Goal: Task Accomplishment & Management: Complete application form

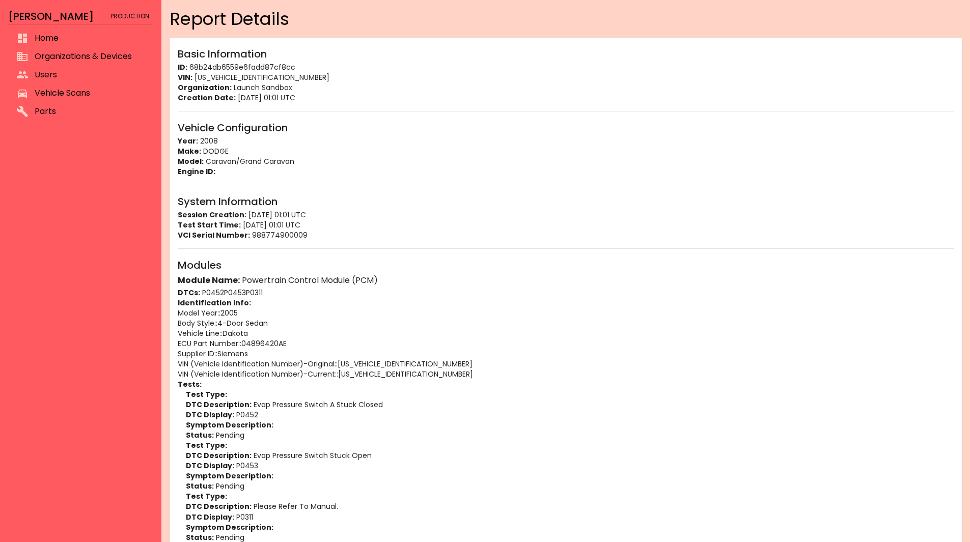
click at [52, 60] on span "Organizations & Devices" at bounding box center [90, 56] width 110 height 12
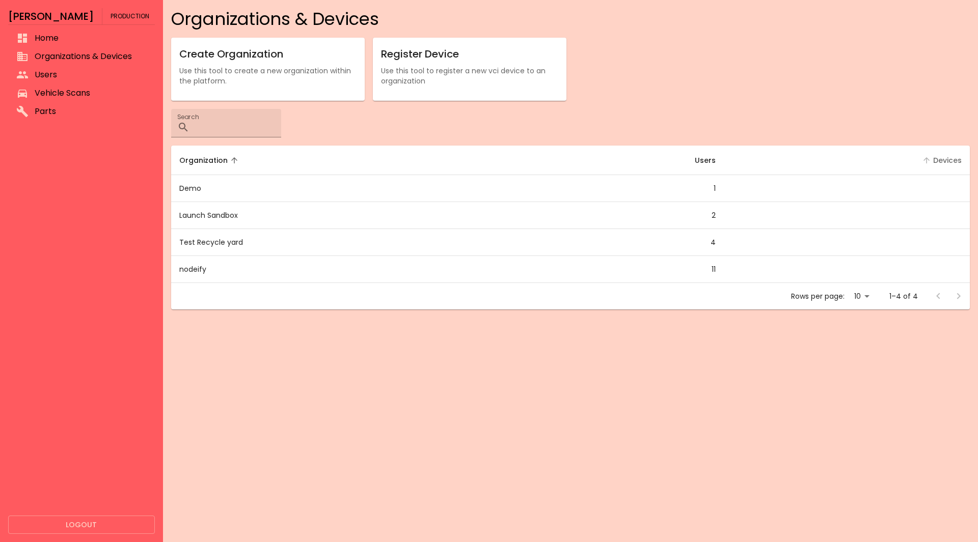
click at [943, 158] on span "Devices" at bounding box center [941, 160] width 42 height 12
click at [943, 158] on span "Devices sorted ascending" at bounding box center [941, 160] width 42 height 12
click at [470, 66] on p "Use this tool to register a new vci device to an organization" at bounding box center [469, 76] width 177 height 20
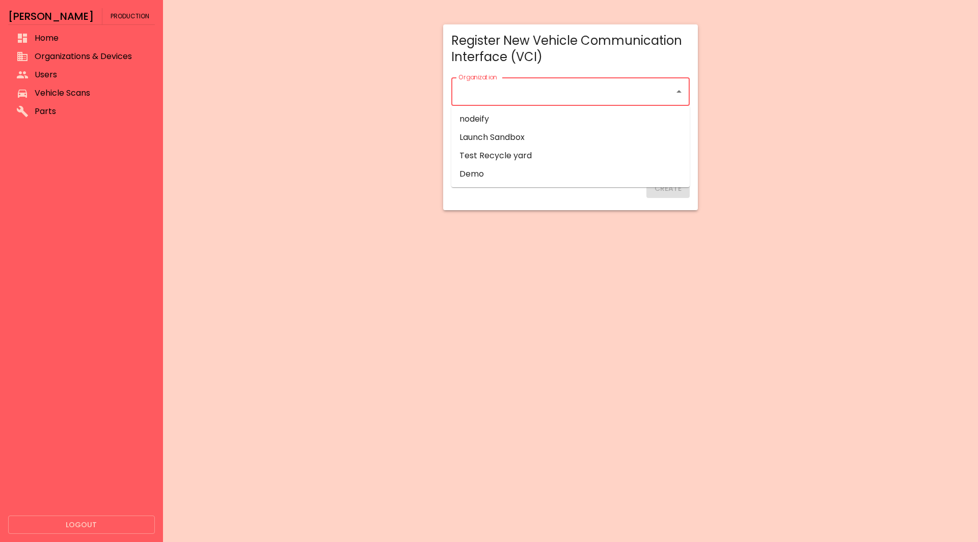
click at [495, 87] on input "Organization" at bounding box center [563, 91] width 214 height 19
click at [486, 132] on p "Launch Sandbox" at bounding box center [491, 137] width 65 height 12
type input "**********"
click at [486, 132] on input "Serial Number   *" at bounding box center [499, 128] width 96 height 29
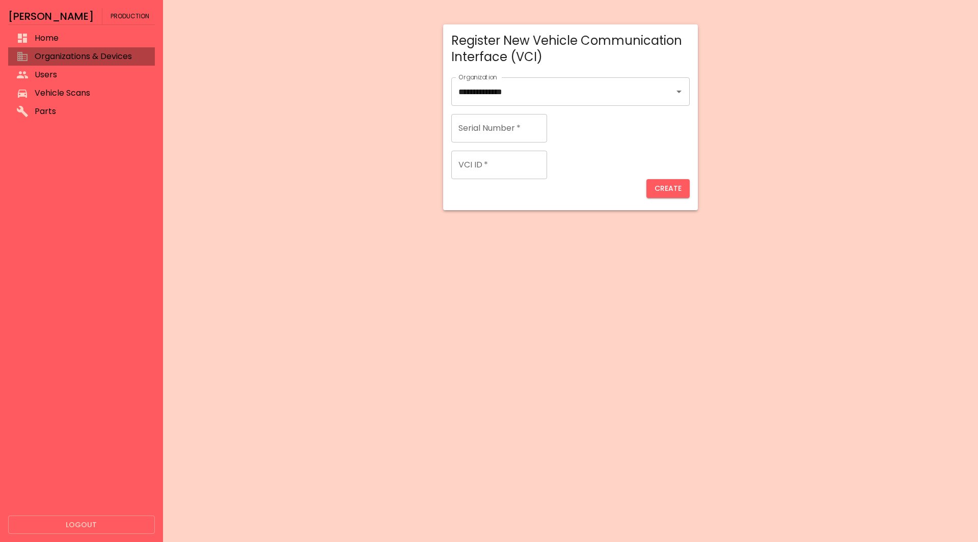
click at [77, 60] on span "Organizations & Devices" at bounding box center [91, 56] width 112 height 12
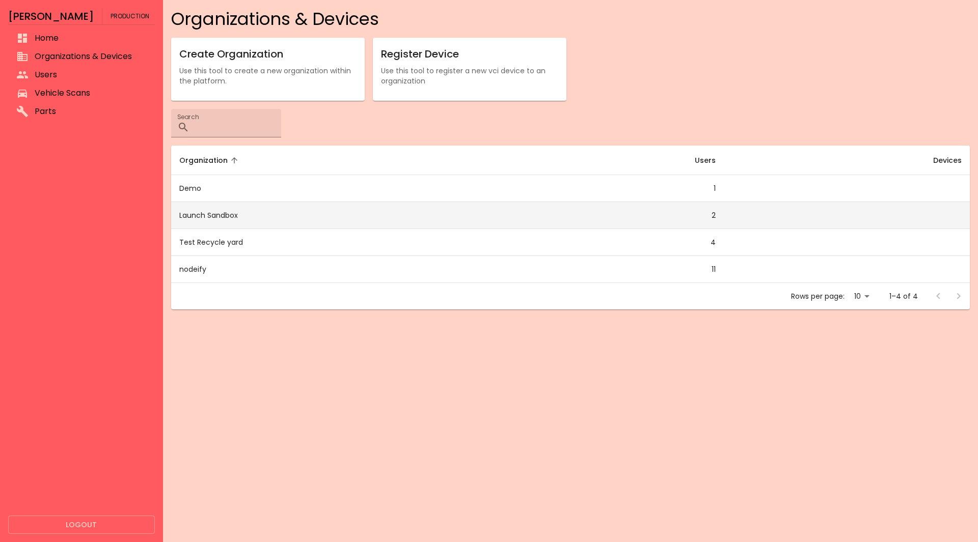
click at [190, 218] on td "Launch Sandbox" at bounding box center [340, 215] width 339 height 27
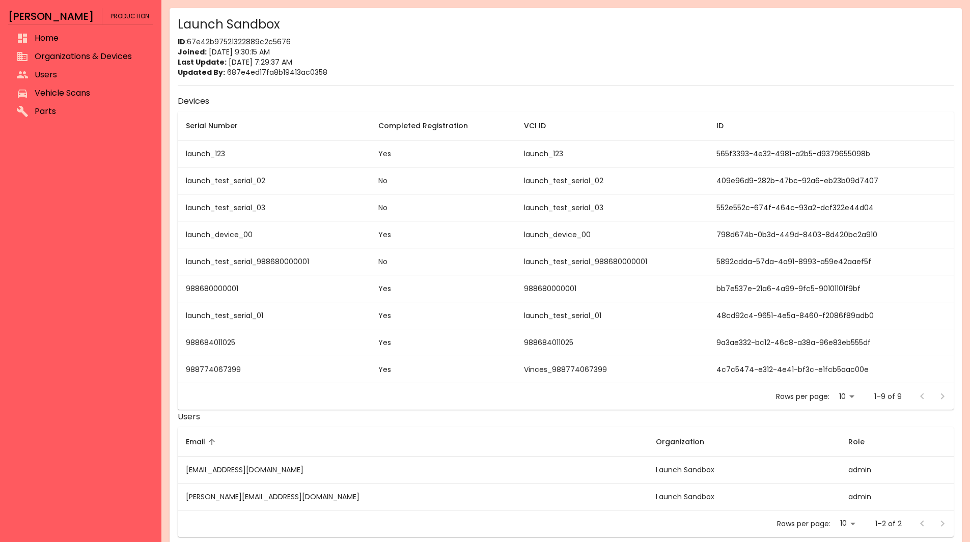
click at [75, 61] on span "Organizations & Devices" at bounding box center [90, 56] width 110 height 12
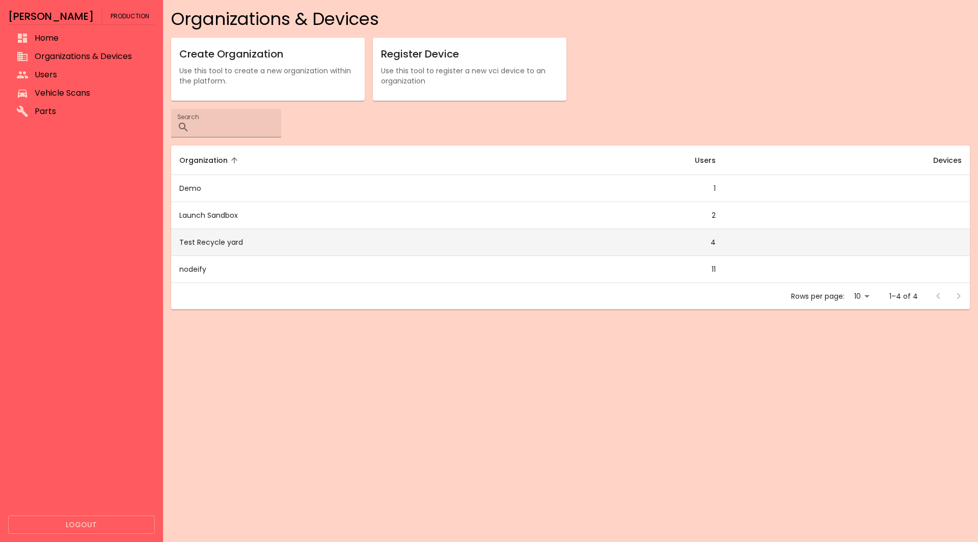
click at [219, 247] on td "Test Recycle yard" at bounding box center [340, 242] width 339 height 27
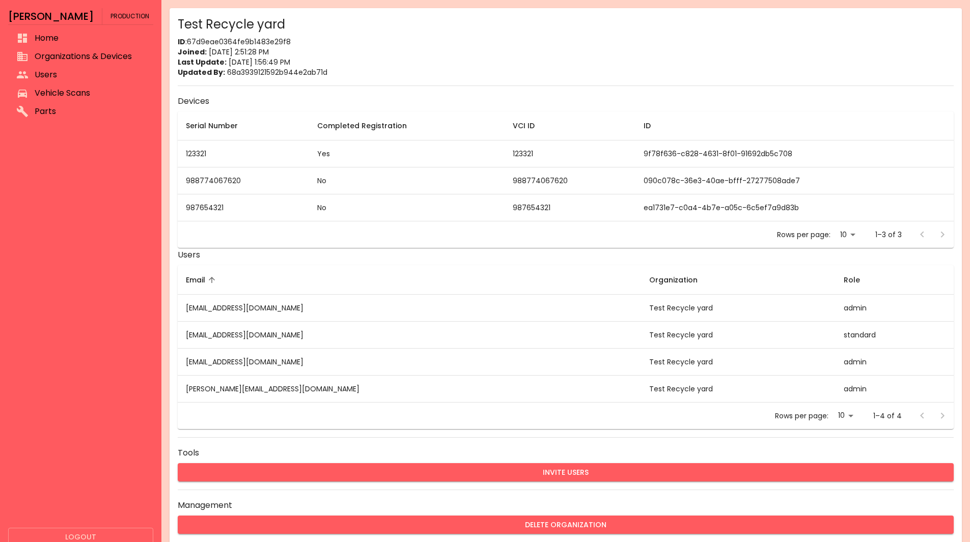
click at [94, 98] on span "Vehicle Scans" at bounding box center [90, 93] width 110 height 12
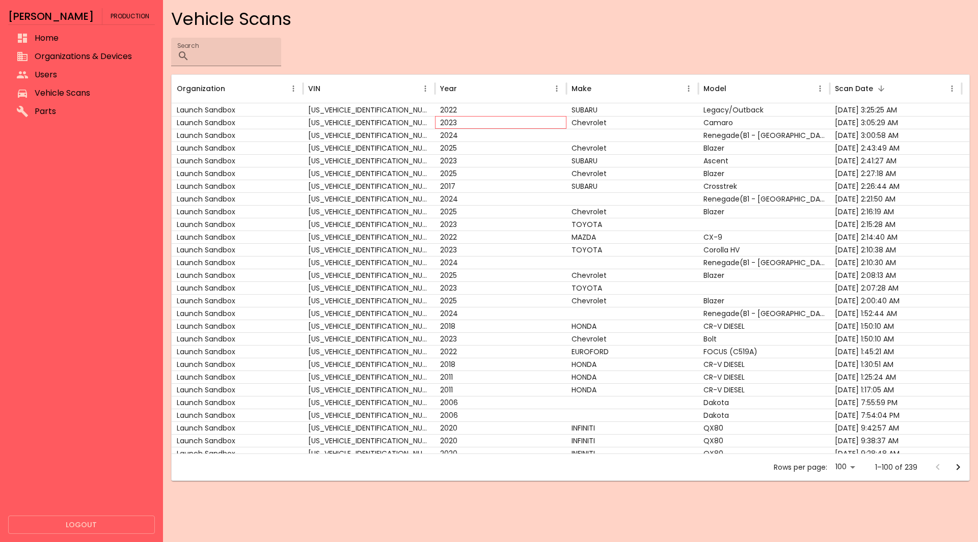
click at [536, 125] on div "2023" at bounding box center [501, 122] width 132 height 13
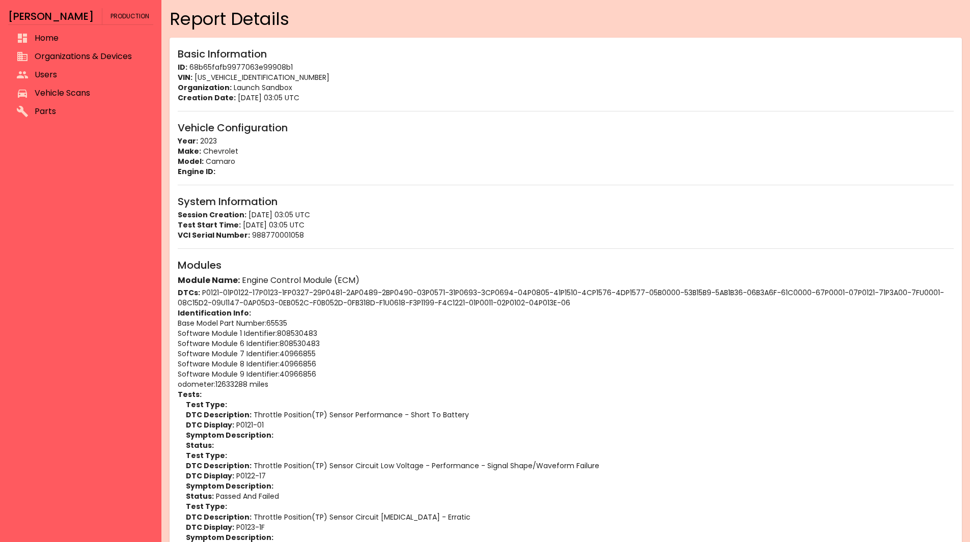
click at [46, 57] on span "Organizations & Devices" at bounding box center [90, 56] width 110 height 12
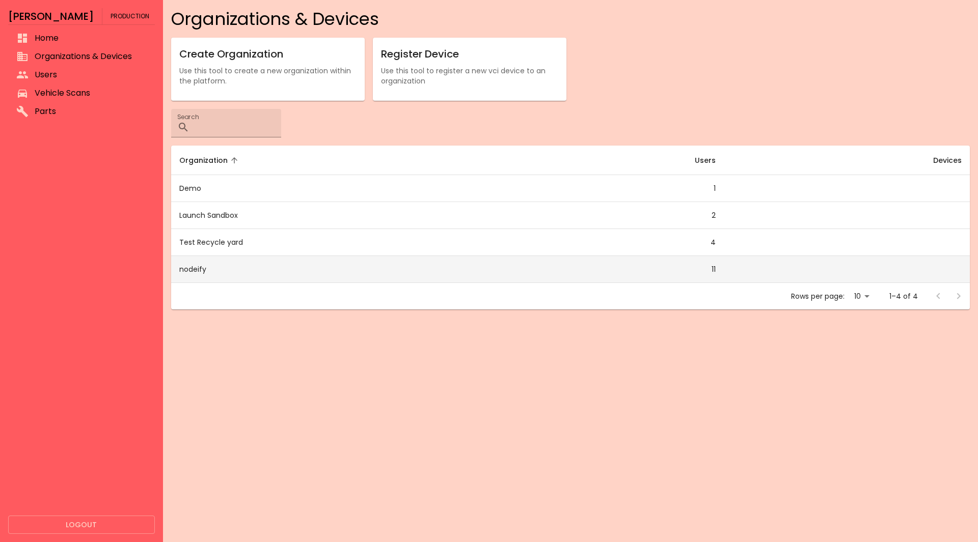
click at [215, 273] on td "nodeify" at bounding box center [340, 269] width 339 height 27
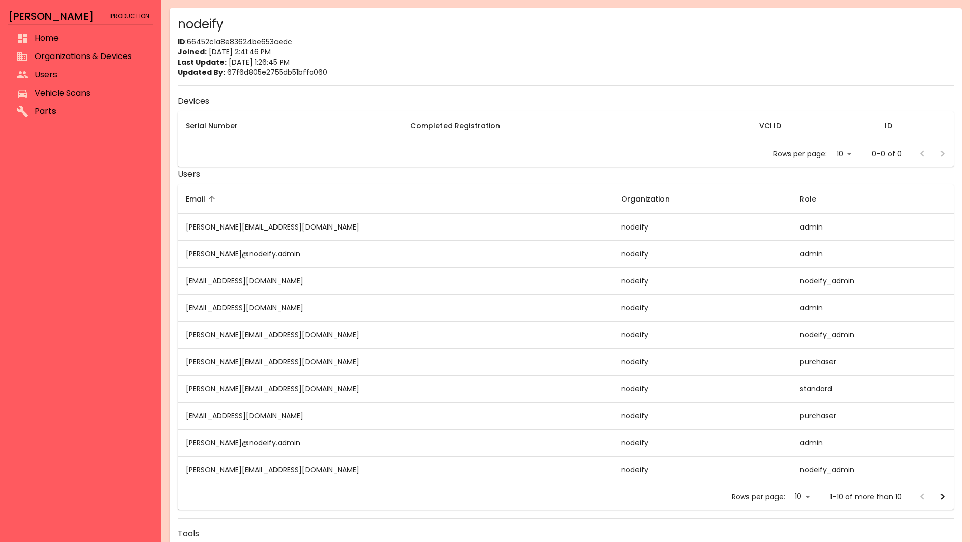
click at [70, 95] on span "Vehicle Scans" at bounding box center [90, 93] width 110 height 12
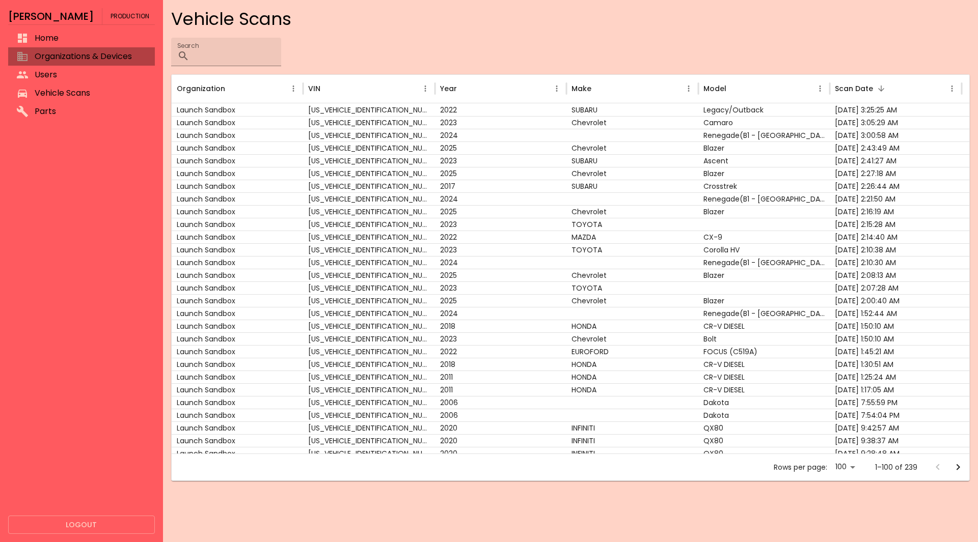
click at [60, 56] on span "Organizations & Devices" at bounding box center [91, 56] width 112 height 12
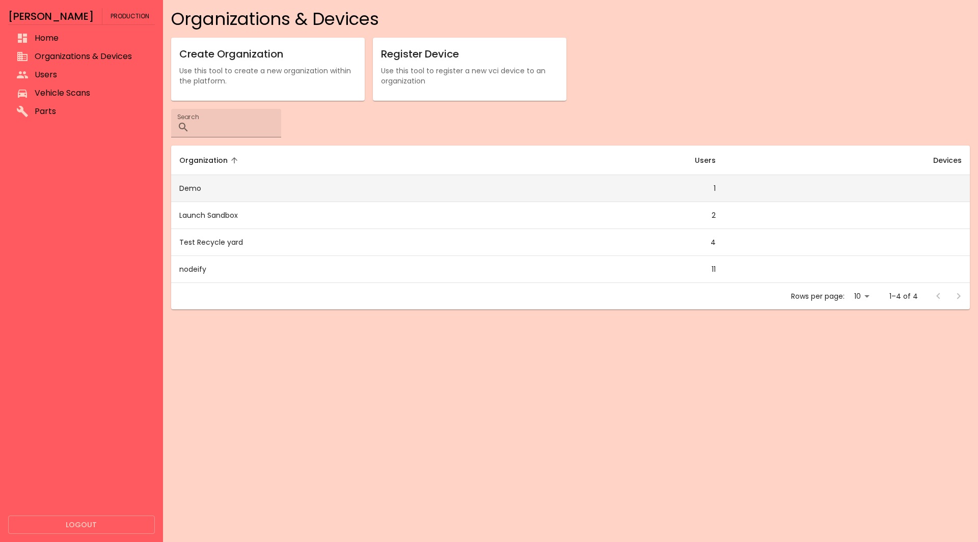
click at [215, 186] on td "Demo" at bounding box center [340, 188] width 339 height 27
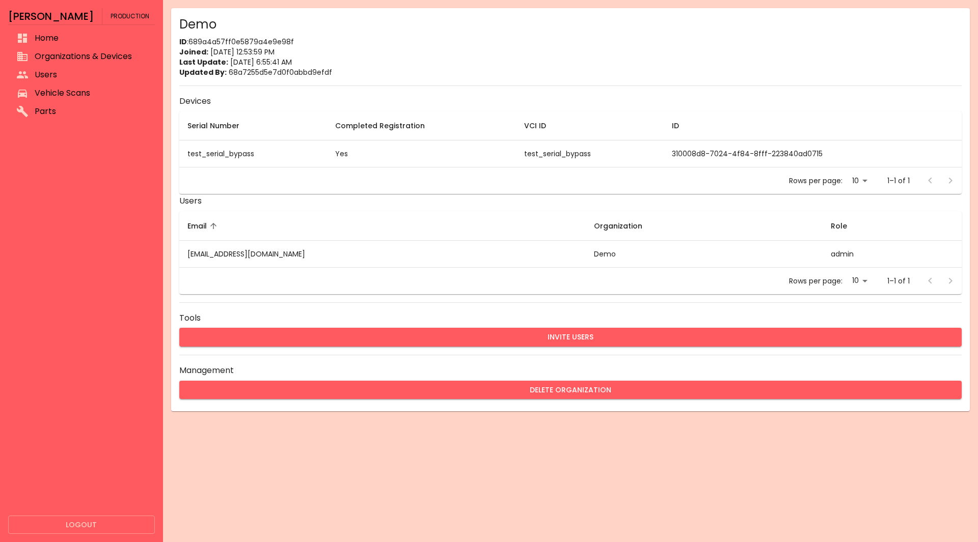
click at [84, 97] on span "Vehicle Scans" at bounding box center [91, 93] width 112 height 12
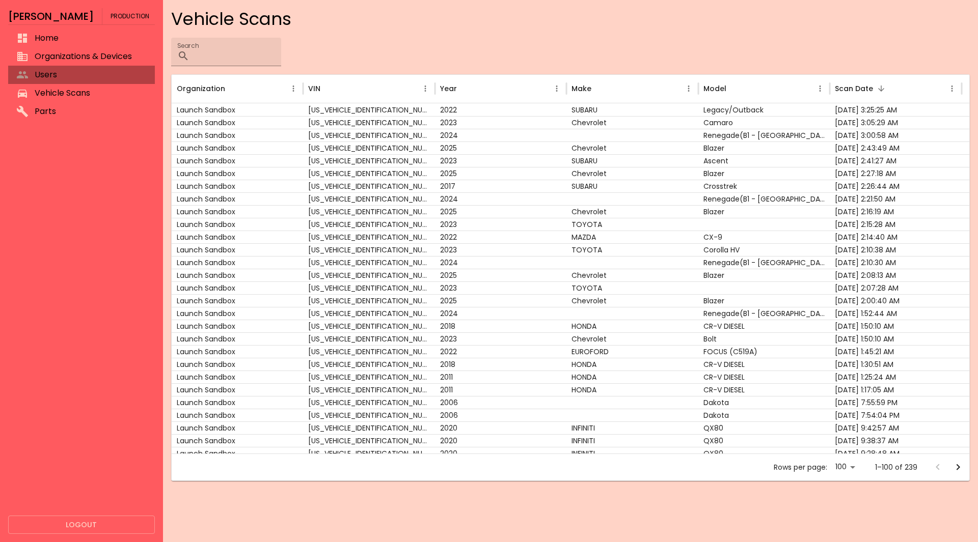
click at [77, 73] on span "Users" at bounding box center [91, 75] width 112 height 12
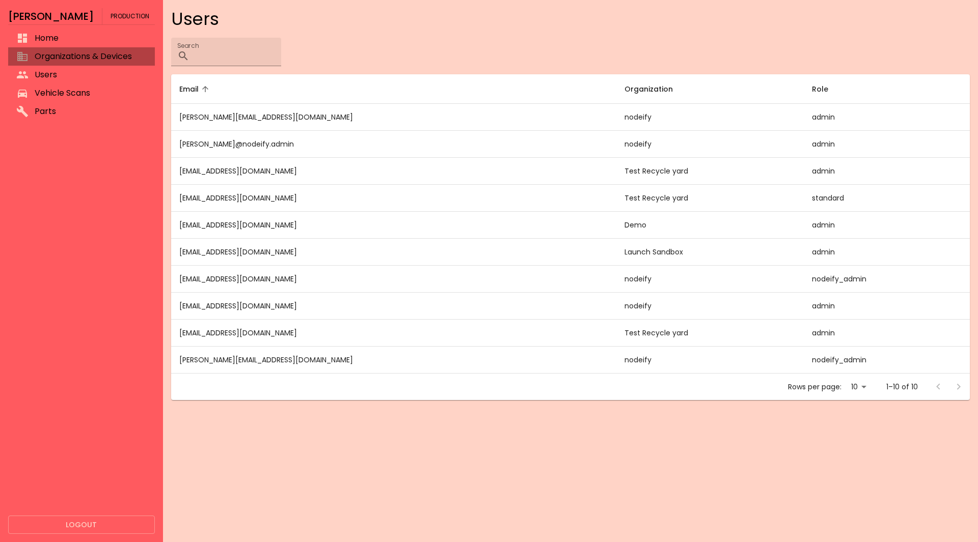
click at [80, 60] on span "Organizations & Devices" at bounding box center [91, 56] width 112 height 12
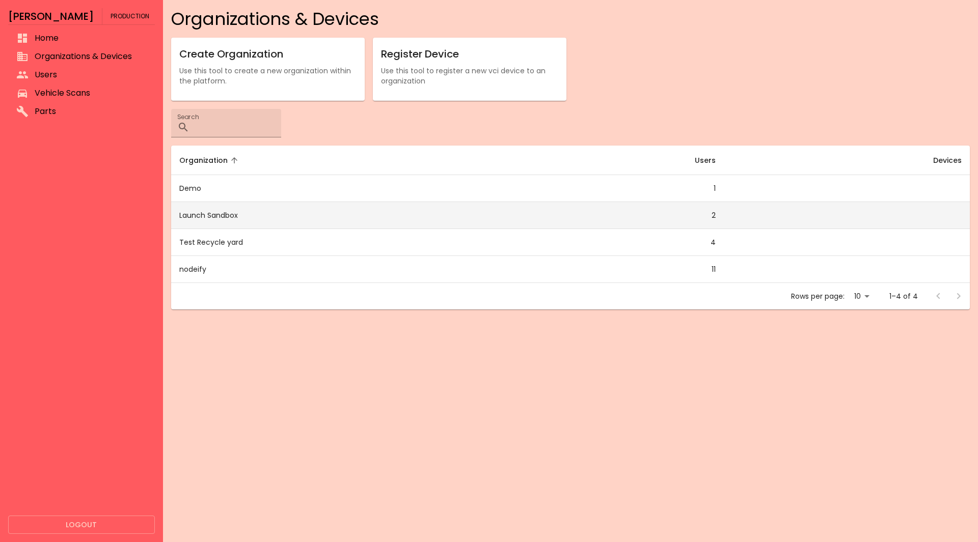
click at [209, 223] on td "Launch Sandbox" at bounding box center [340, 215] width 339 height 27
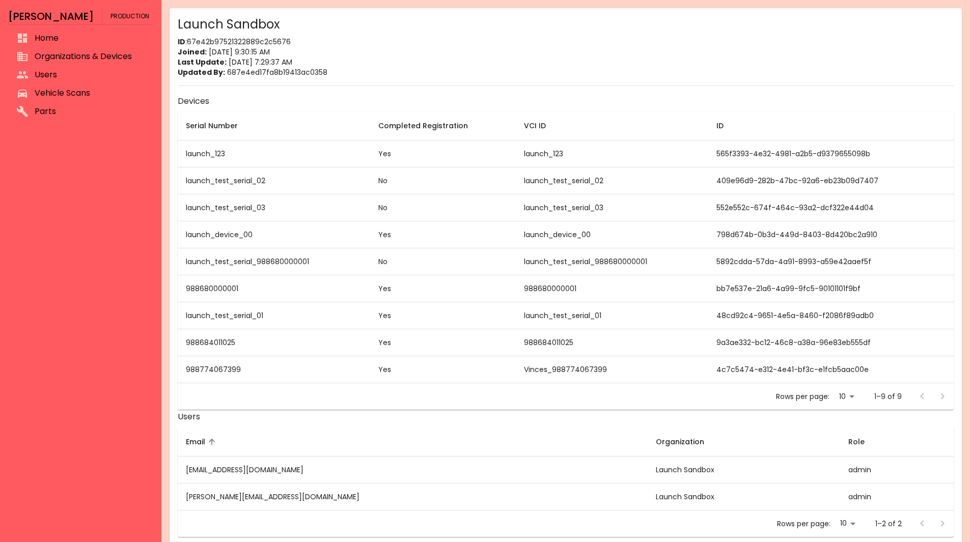
click at [80, 48] on li "Organizations & Devices" at bounding box center [80, 56] width 145 height 18
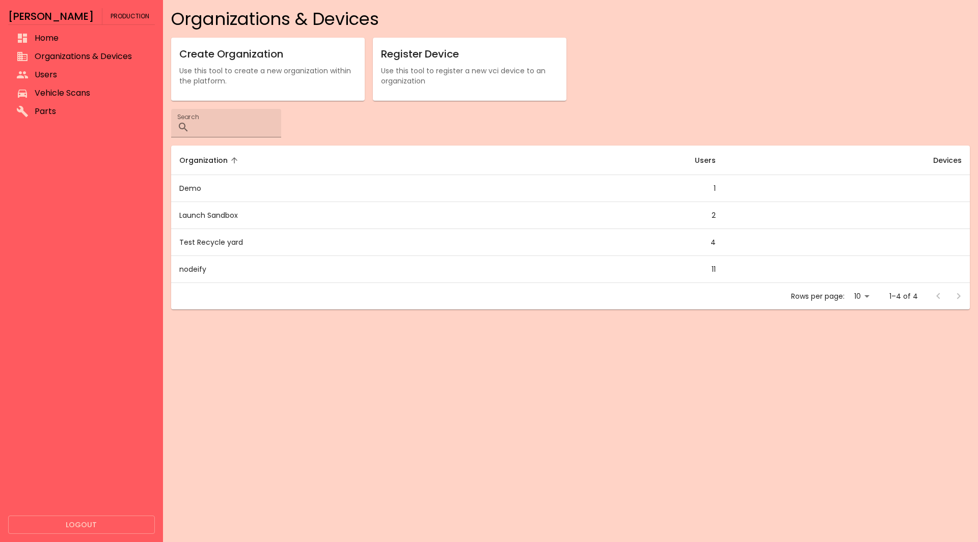
click at [489, 54] on h6 "Register Device" at bounding box center [469, 54] width 177 height 16
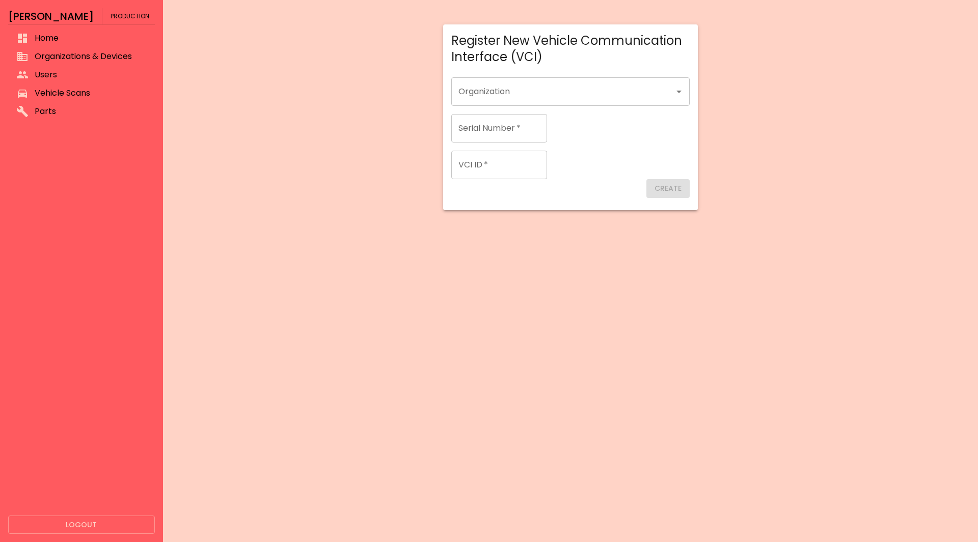
click at [527, 96] on input "Organization" at bounding box center [563, 91] width 214 height 19
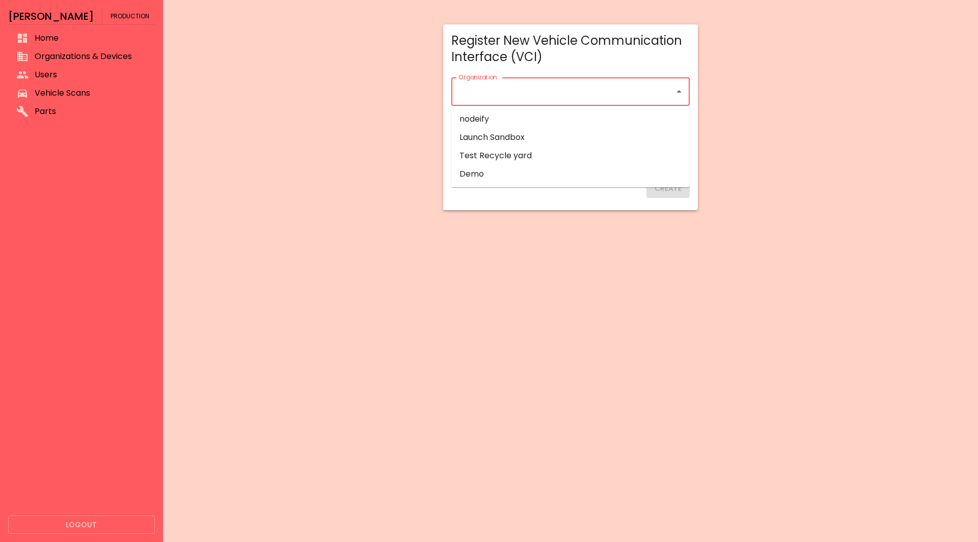
click at [516, 136] on p "Launch Sandbox" at bounding box center [491, 137] width 65 height 12
type input "**********"
click at [516, 136] on input "Serial Number   *" at bounding box center [499, 128] width 96 height 29
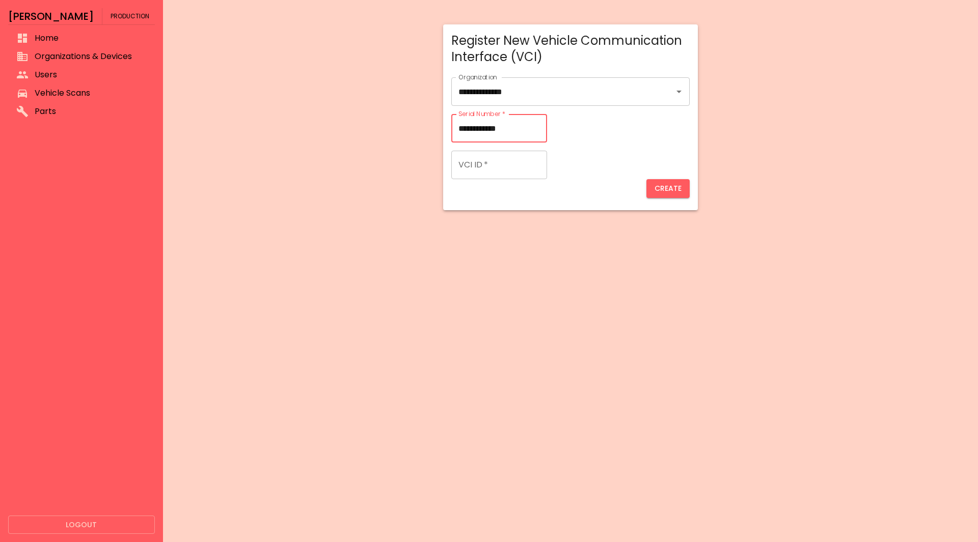
type input "**********"
click at [492, 160] on input "VCI ID   *" at bounding box center [499, 165] width 96 height 29
type input "*"
type input "*********"
click at [662, 186] on button "Create" at bounding box center [667, 188] width 43 height 19
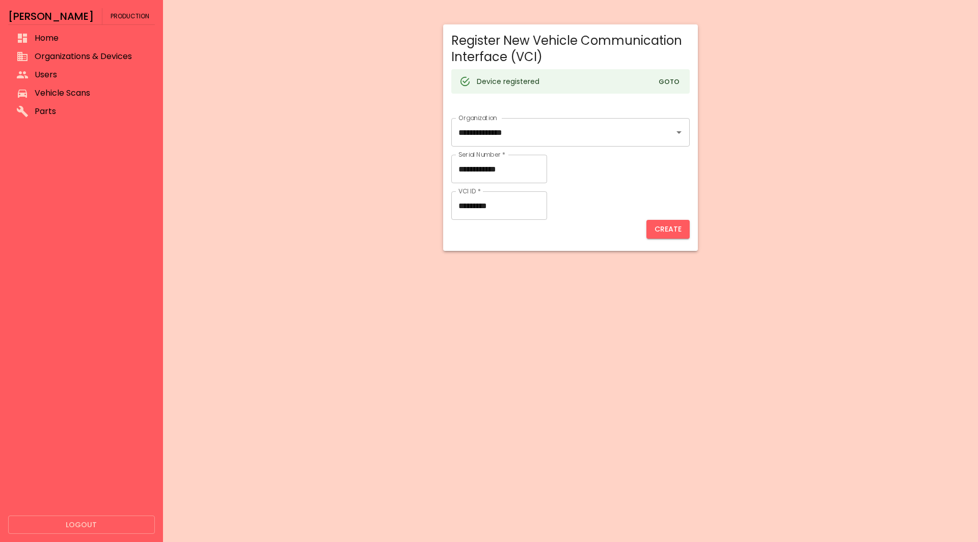
click at [668, 85] on button "Goto" at bounding box center [669, 82] width 33 height 16
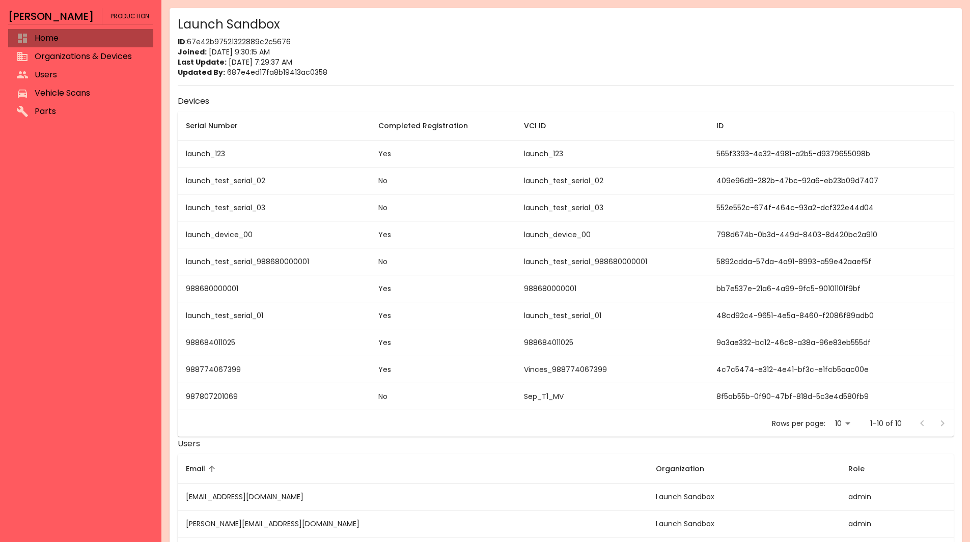
click at [84, 38] on span "Home" at bounding box center [90, 38] width 110 height 12
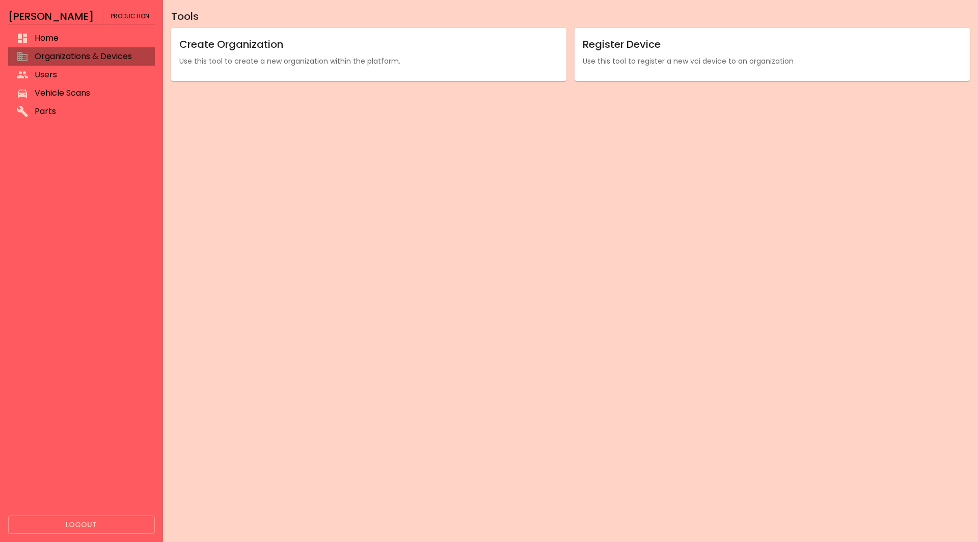
click at [78, 52] on span "Organizations & Devices" at bounding box center [91, 56] width 112 height 12
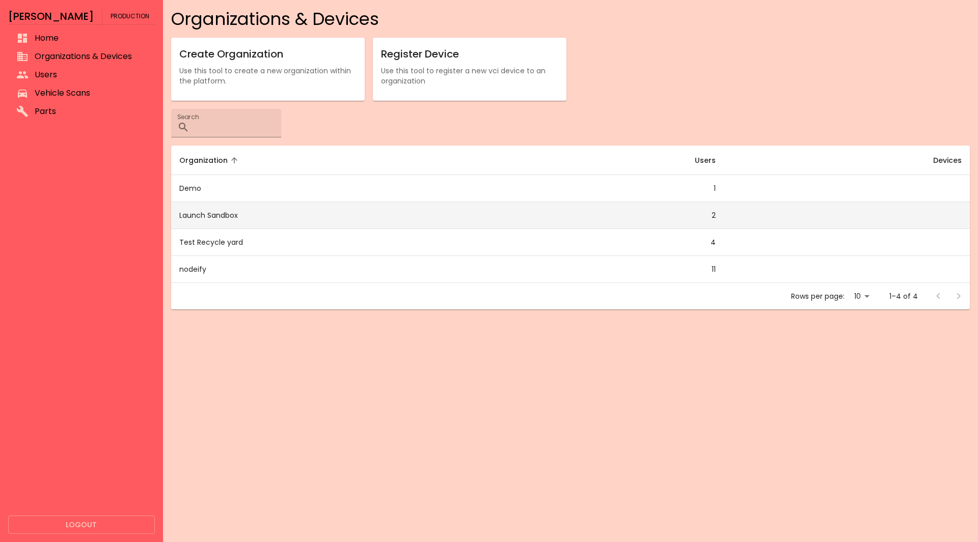
click at [223, 221] on td "Launch Sandbox" at bounding box center [340, 215] width 339 height 27
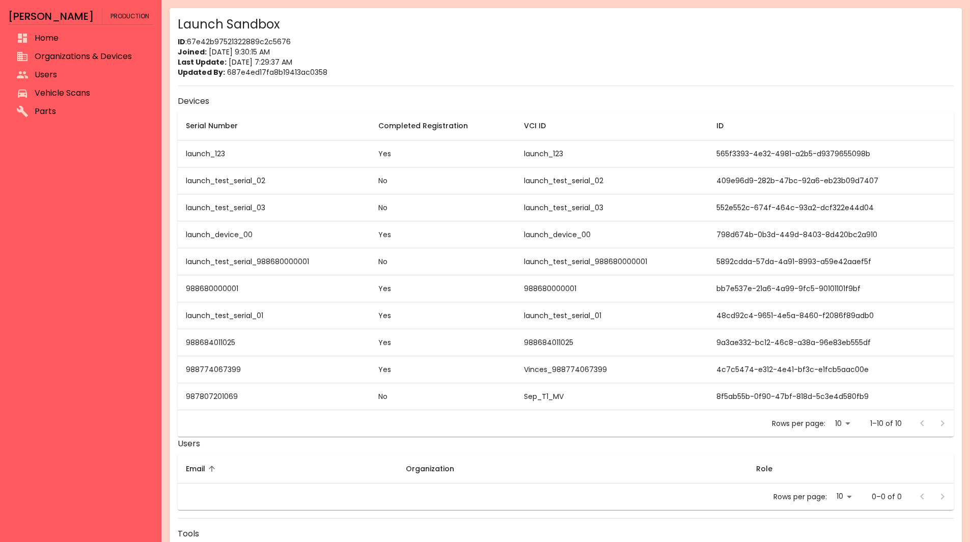
click at [211, 397] on td "987807201069" at bounding box center [274, 396] width 192 height 27
click at [352, 392] on td "987807201069" at bounding box center [274, 396] width 192 height 27
drag, startPoint x: 409, startPoint y: 397, endPoint x: 267, endPoint y: 396, distance: 142.1
click at [267, 396] on tr "987807201069 No Sep_T1_MV 8f5ab55b-0f90-47bf-818d-5c3e4d580fb9" at bounding box center [566, 396] width 776 height 27
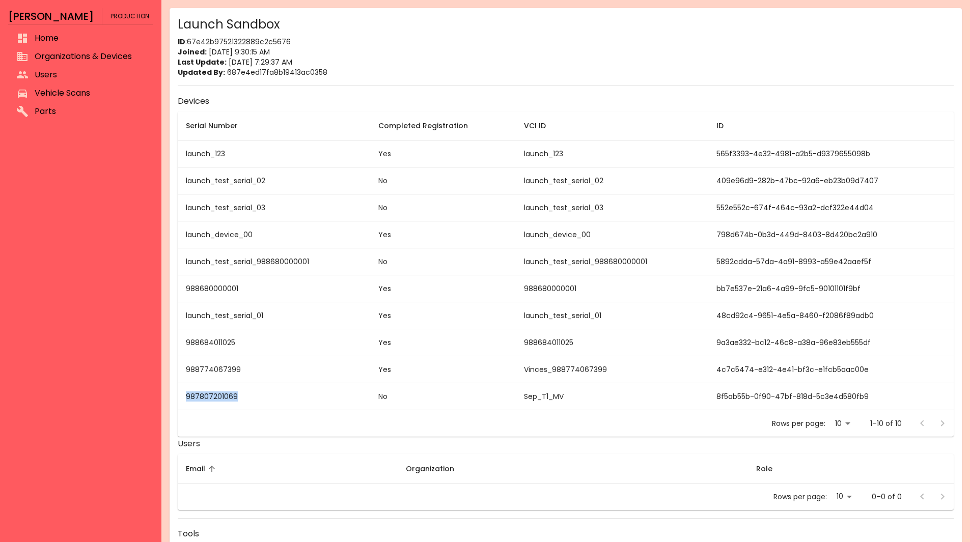
drag, startPoint x: 181, startPoint y: 399, endPoint x: 242, endPoint y: 395, distance: 61.2
click at [242, 395] on td "987807201069" at bounding box center [274, 396] width 192 height 27
click at [248, 332] on td "988684011025" at bounding box center [274, 342] width 192 height 27
drag, startPoint x: 251, startPoint y: 292, endPoint x: 181, endPoint y: 292, distance: 69.8
click at [181, 292] on td "988680000001" at bounding box center [274, 288] width 192 height 27
